Goal: Information Seeking & Learning: Learn about a topic

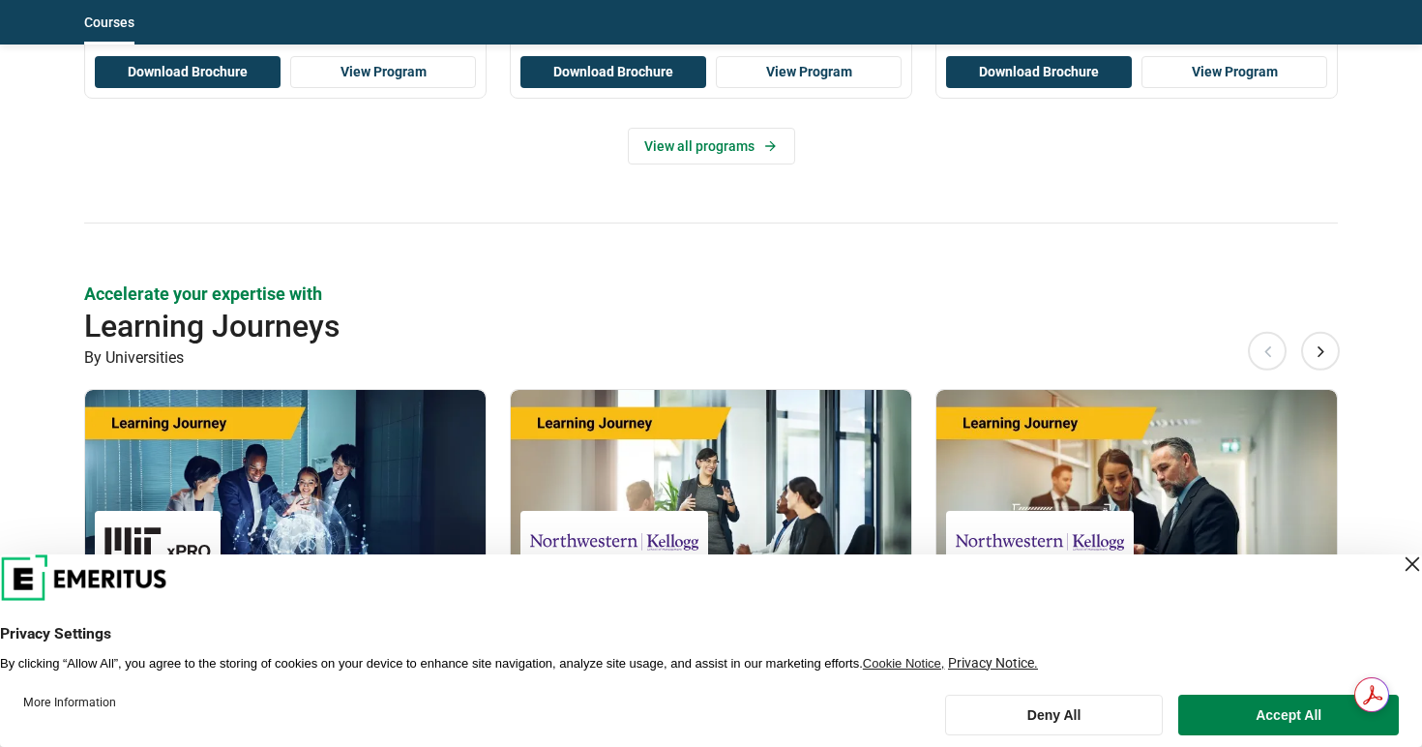
scroll to position [3350, 0]
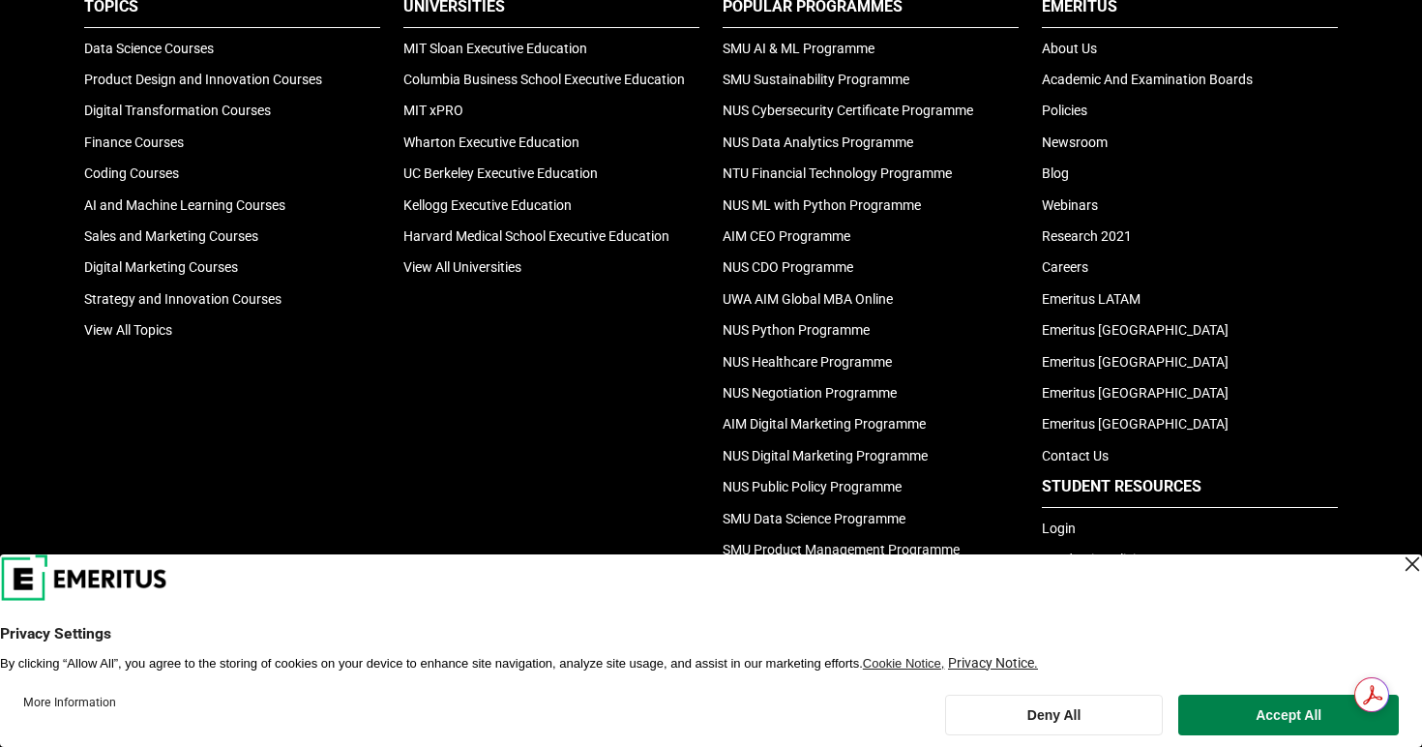
scroll to position [2104, 0]
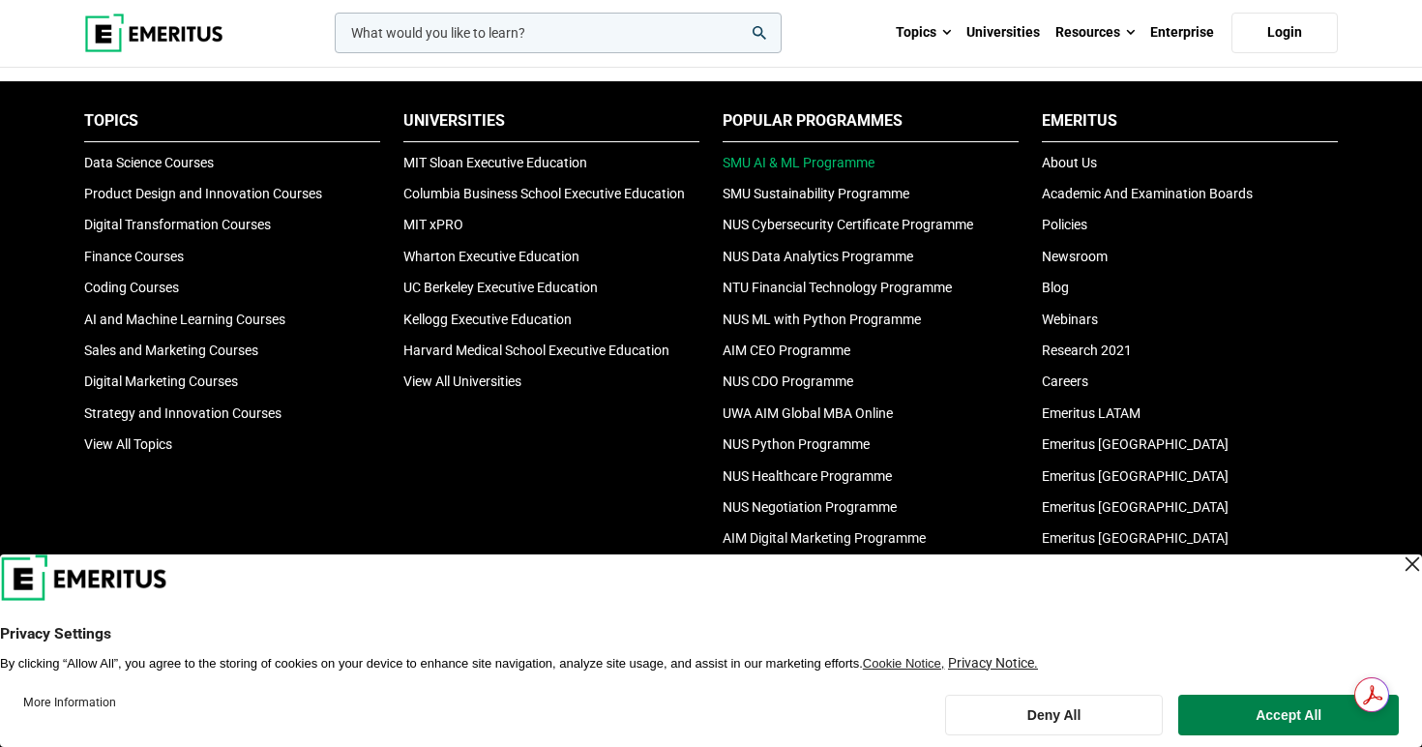
click at [828, 170] on link "SMU AI & ML Programme" at bounding box center [799, 162] width 152 height 15
click at [182, 327] on link "AI and Machine Learning Courses" at bounding box center [184, 319] width 201 height 15
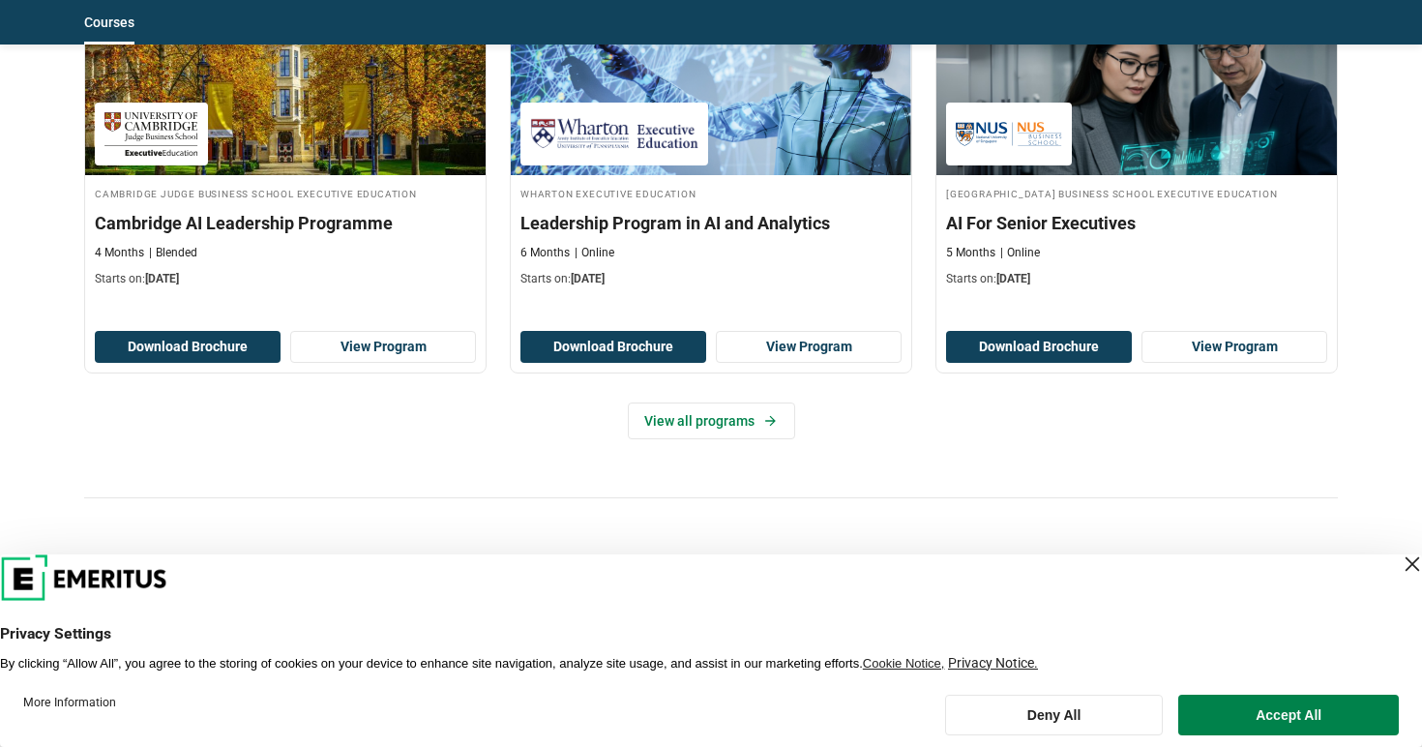
scroll to position [1050, 0]
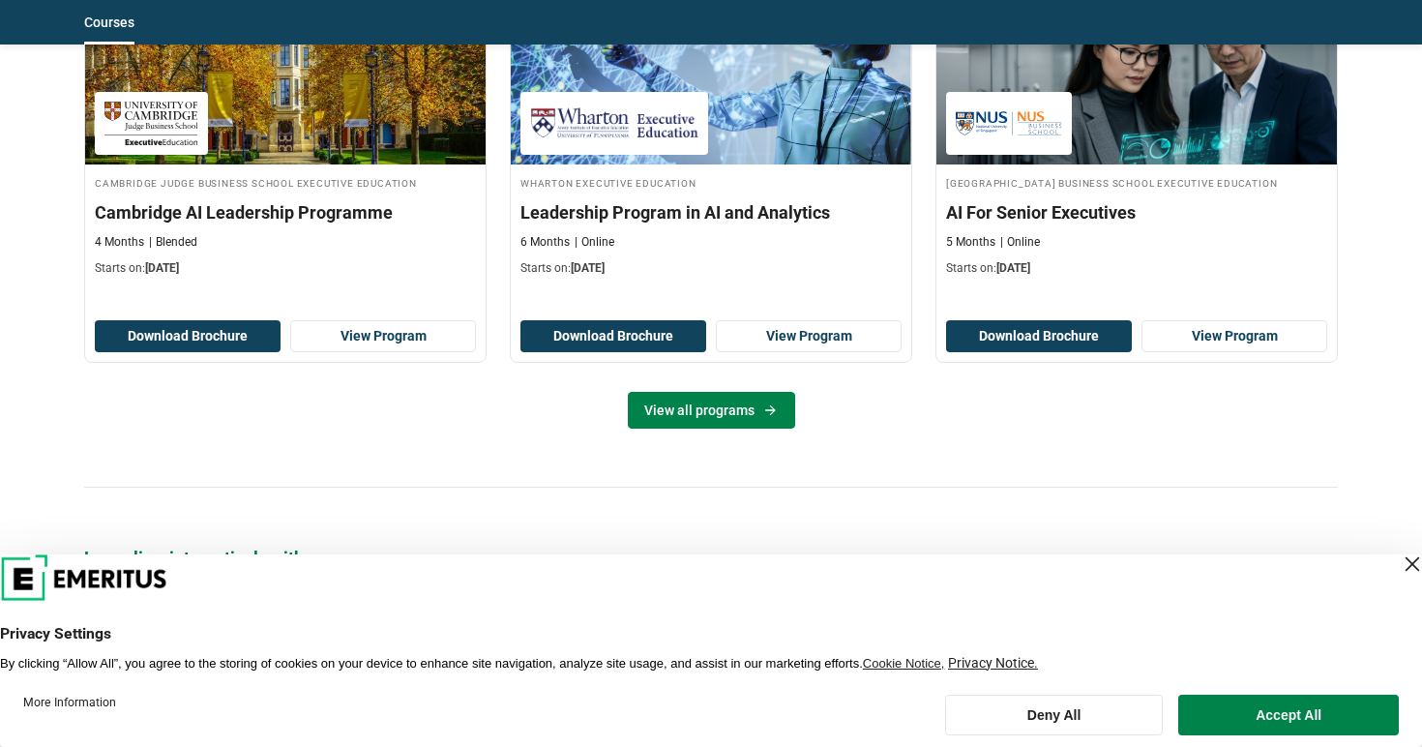
click at [762, 410] on icon at bounding box center [770, 410] width 16 height 15
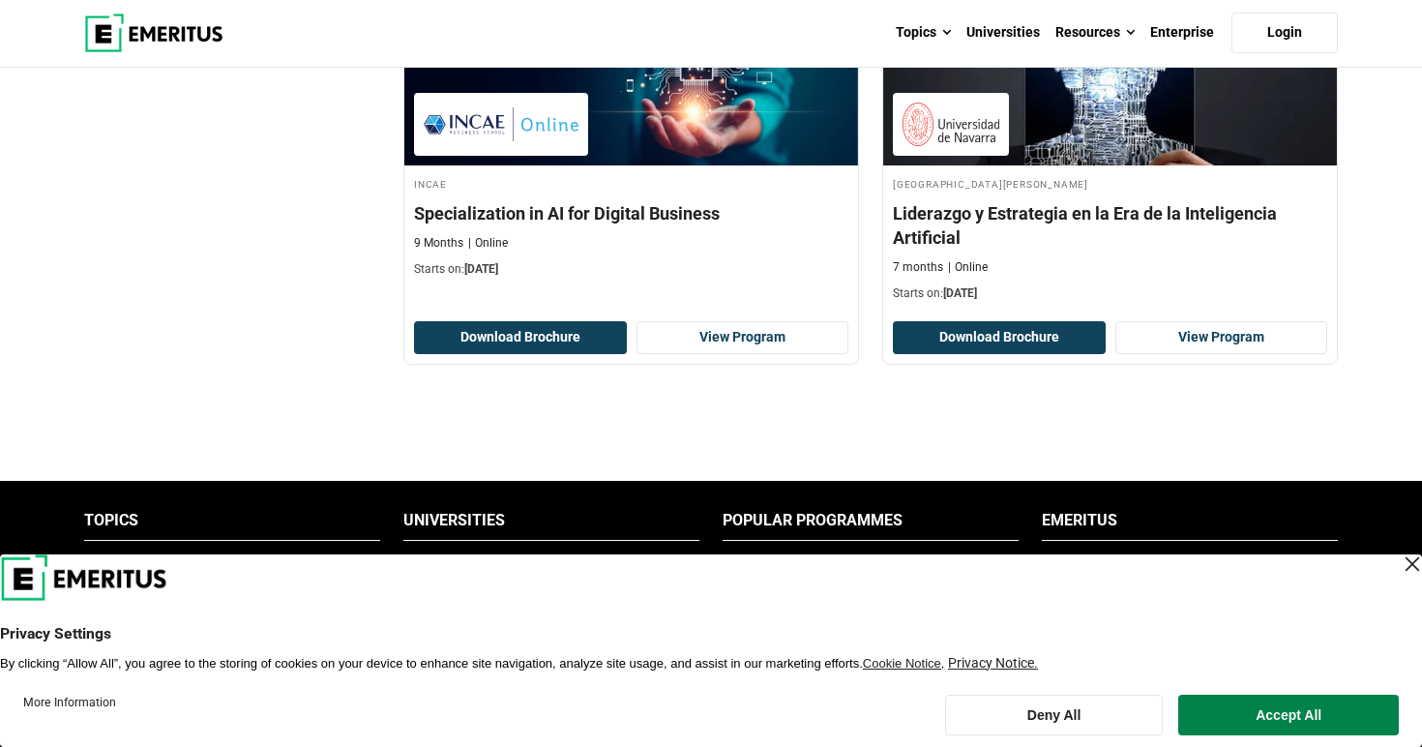
scroll to position [1572, 0]
